Goal: Information Seeking & Learning: Compare options

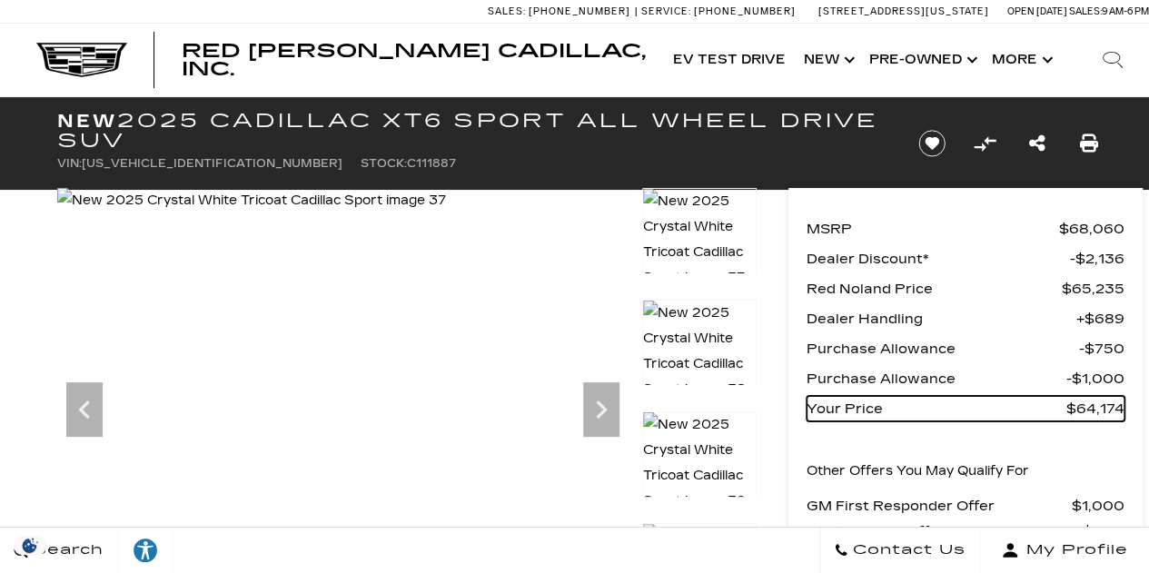
click at [1040, 397] on span "Your Price" at bounding box center [937, 408] width 260 height 25
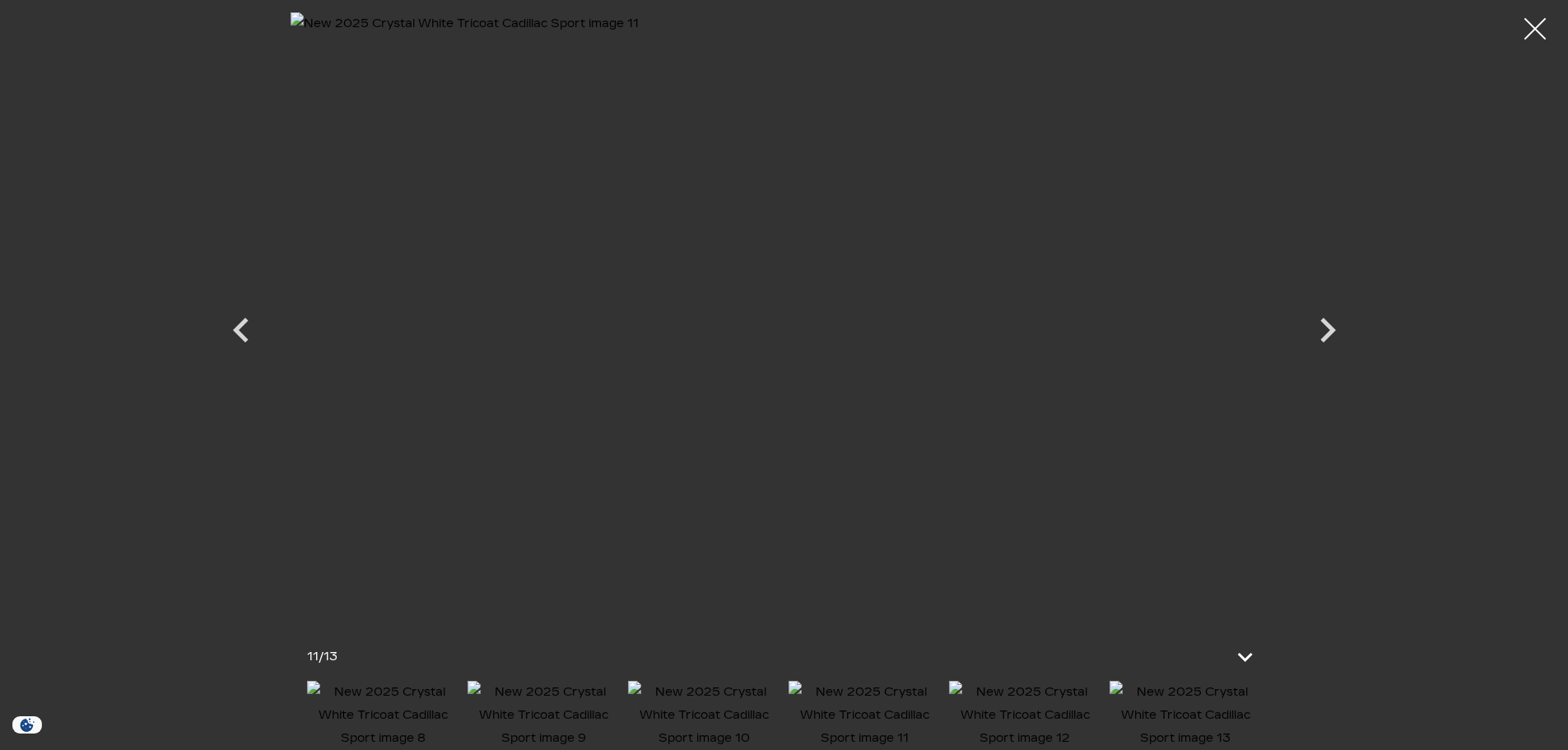
click at [1530, 25] on div at bounding box center [1535, 29] width 44 height 44
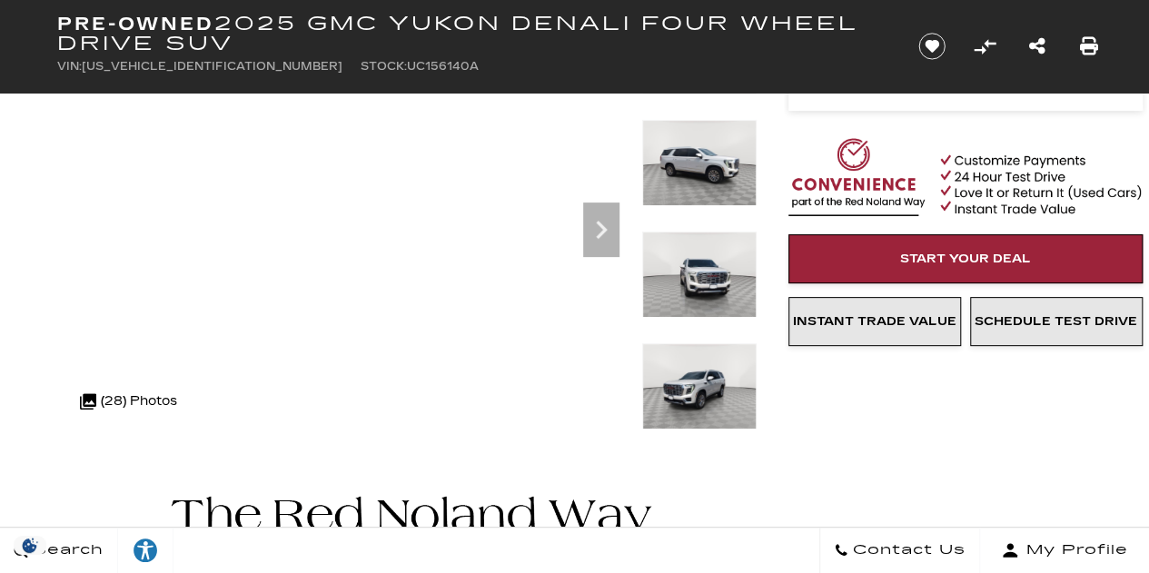
scroll to position [185, 0]
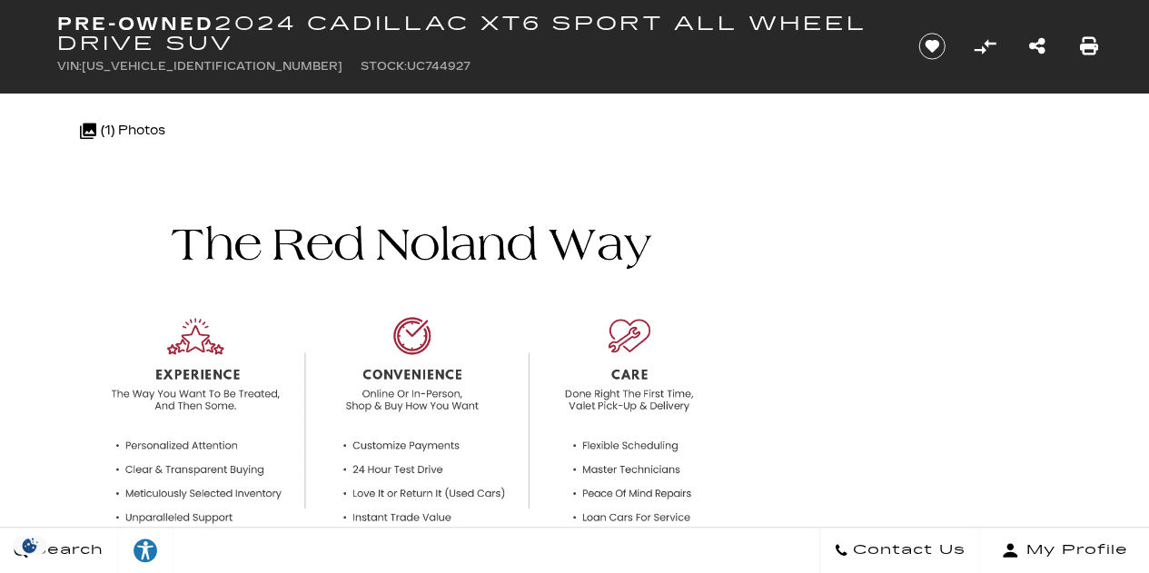
scroll to position [452, 0]
click at [1012, 300] on div at bounding box center [575, 376] width 1090 height 425
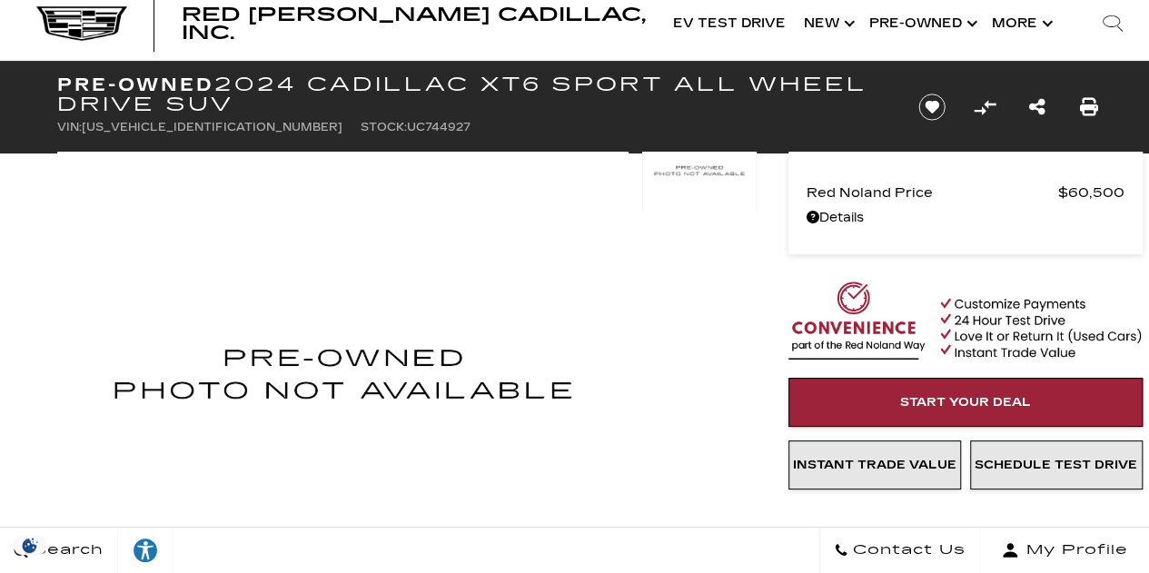
scroll to position [22, 0]
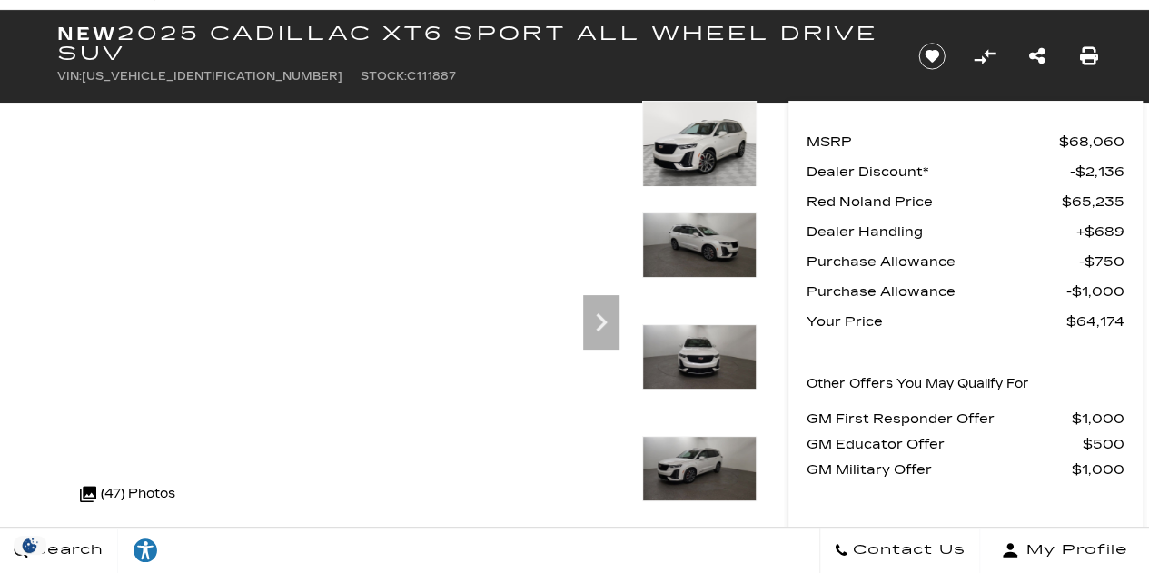
scroll to position [89, 0]
